Goal: Use online tool/utility: Utilize a website feature to perform a specific function

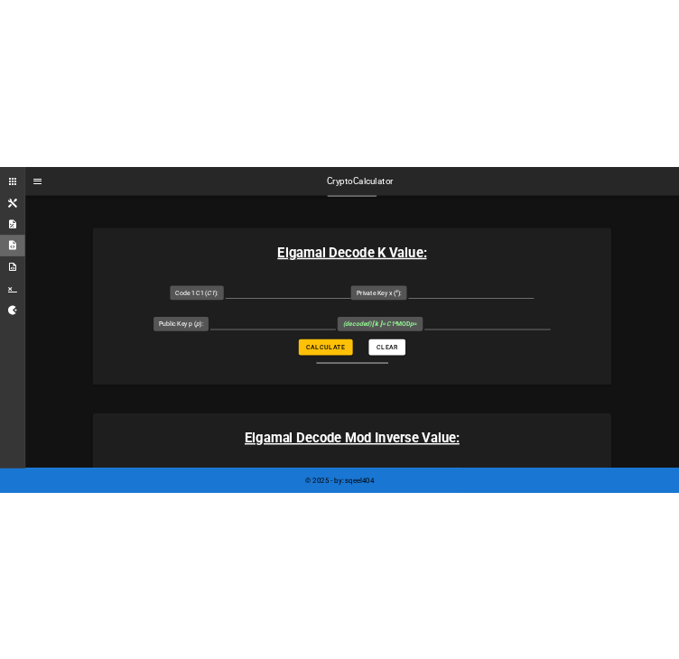
scroll to position [2478, 0]
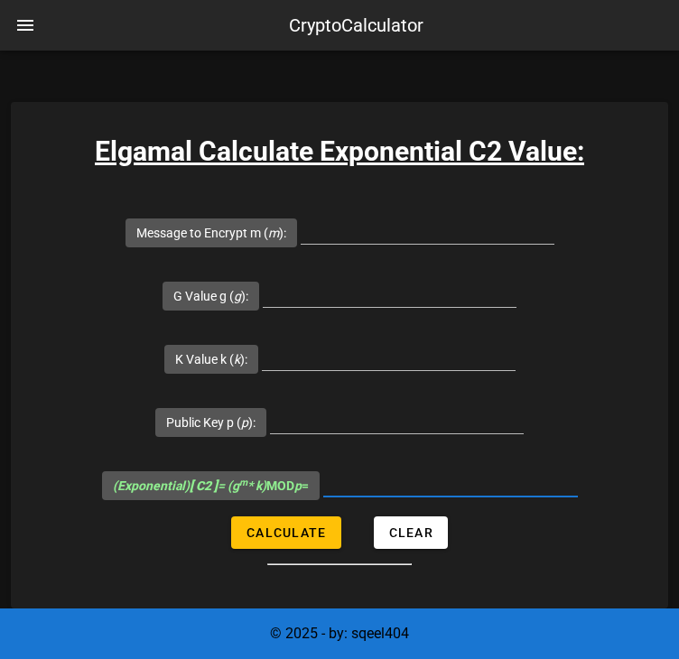
click at [361, 480] on input "(Exponential) [ C2 ] = (g m * k) MOD p =" at bounding box center [450, 482] width 255 height 29
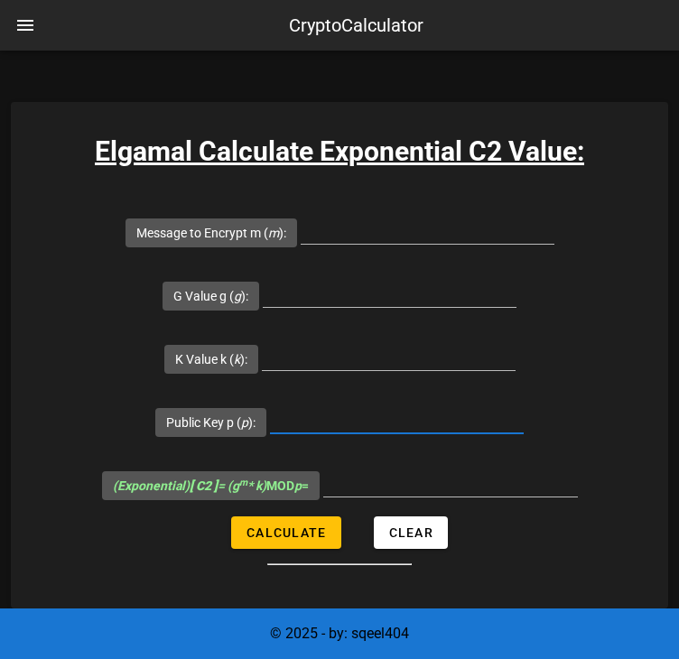
click at [311, 423] on input "Public Key p ( p ):" at bounding box center [397, 419] width 254 height 29
paste input "14912432766367177751"
type input "14912432766367177751"
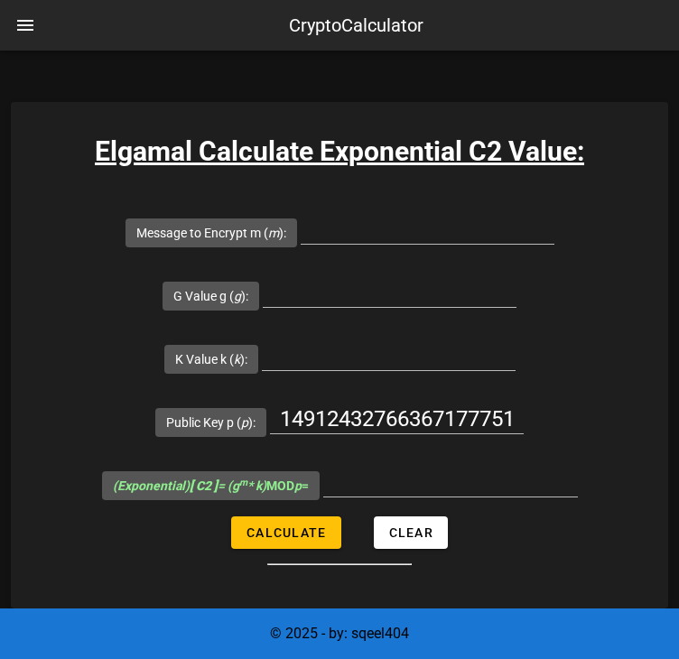
scroll to position [0, 0]
click at [278, 296] on input "G Value g ( g ):" at bounding box center [390, 292] width 254 height 29
paste input "2784687438861268863"
type input "2784687438861268863"
click at [336, 229] on input "Message to Encrypt m ( m ):" at bounding box center [428, 229] width 254 height 29
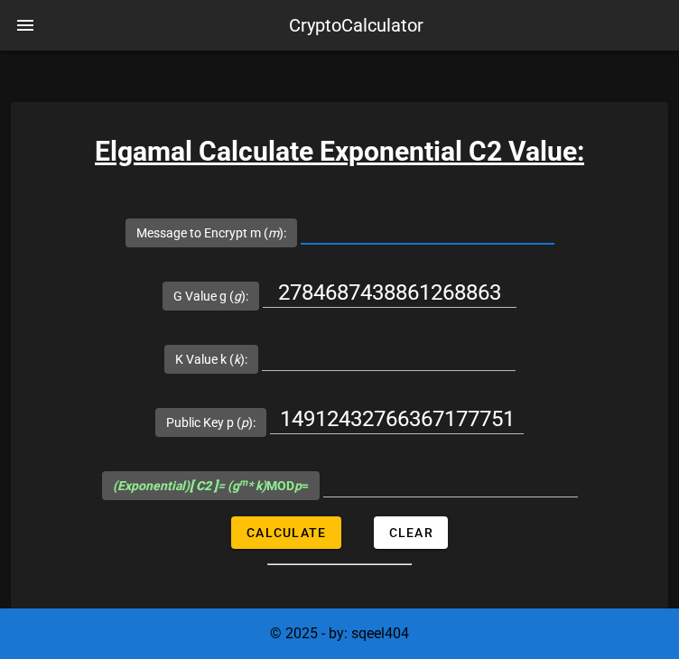
paste input "8201777436716393968"
type input "8201777436716393968"
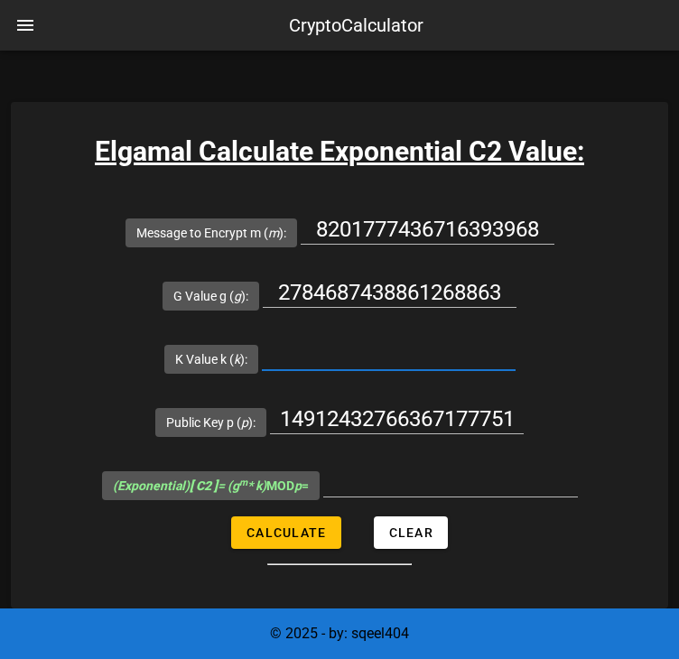
click at [314, 362] on input "K Value k ( k ):" at bounding box center [389, 355] width 254 height 29
paste input "12279519522290406516"
type input "12279519522290406516"
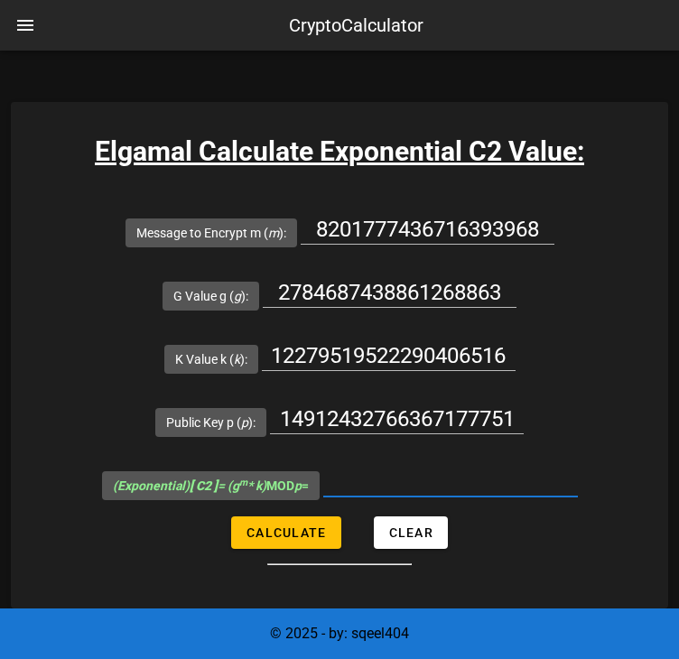
click at [423, 488] on input "(Exponential) [ C2 ] = (g m * k) MOD p =" at bounding box center [450, 482] width 255 height 29
click at [430, 468] on input "(Exponential) [ C2 ] = (g m * k) MOD p =" at bounding box center [450, 482] width 255 height 29
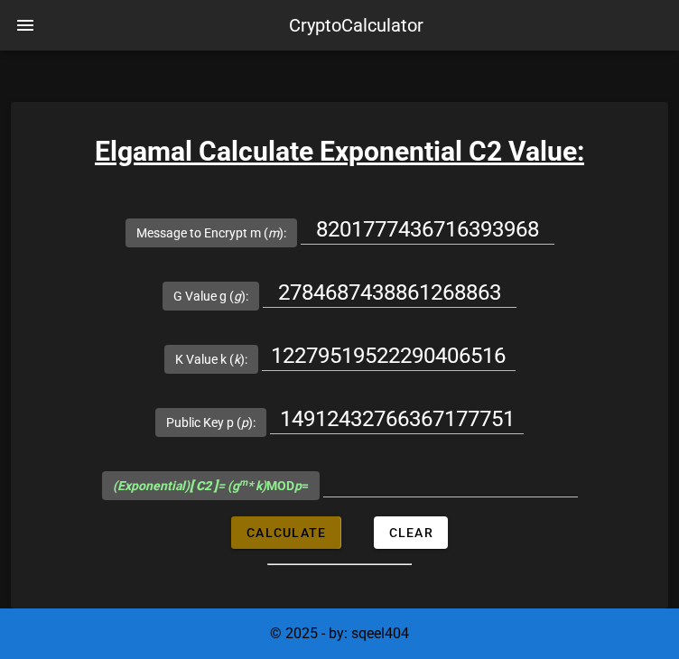
click at [293, 526] on span "Calculate" at bounding box center [286, 533] width 80 height 14
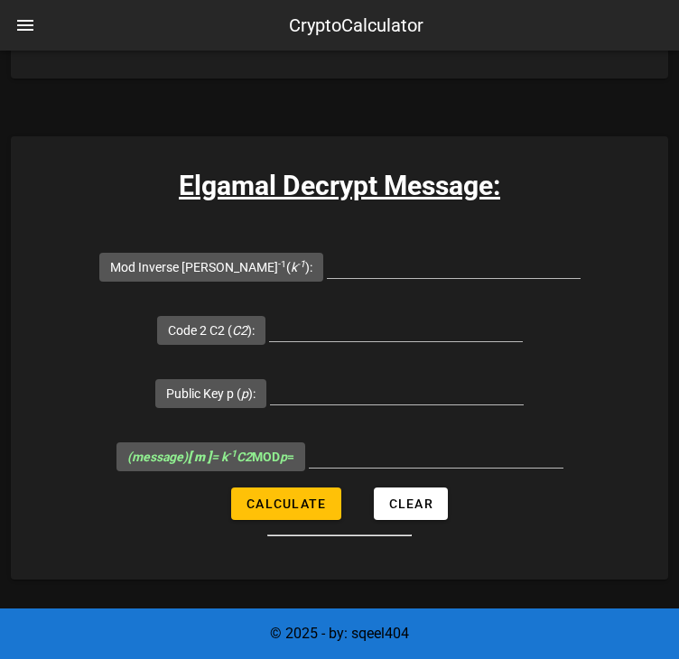
scroll to position [3832, 0]
